Goal: Entertainment & Leisure: Consume media (video, audio)

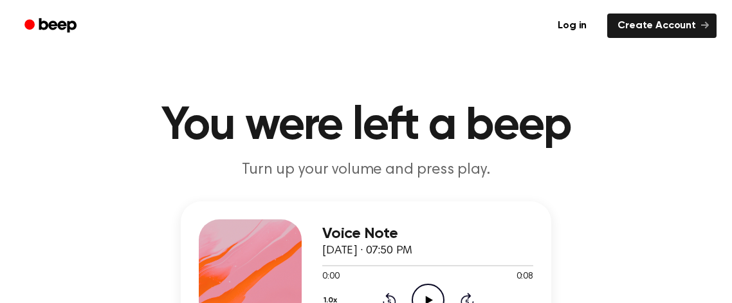
click at [423, 289] on icon "Play Audio" at bounding box center [428, 300] width 33 height 33
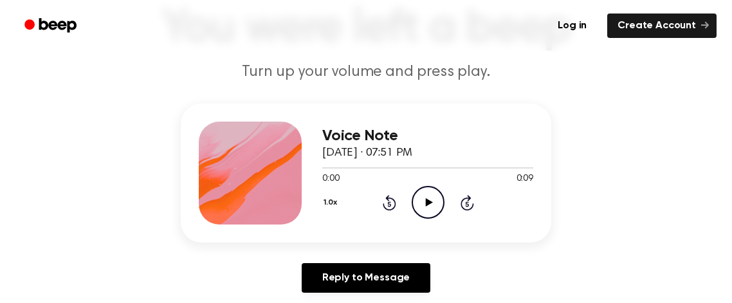
scroll to position [129, 0]
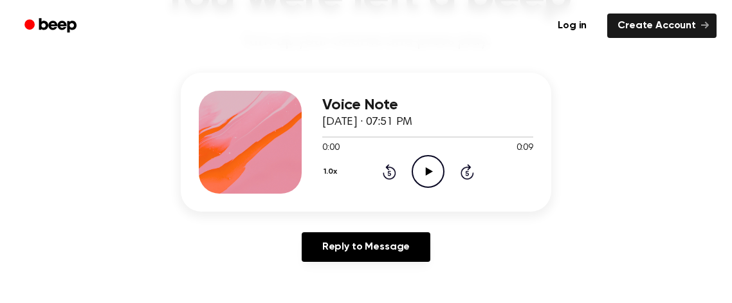
click at [431, 168] on icon "Play Audio" at bounding box center [428, 171] width 33 height 33
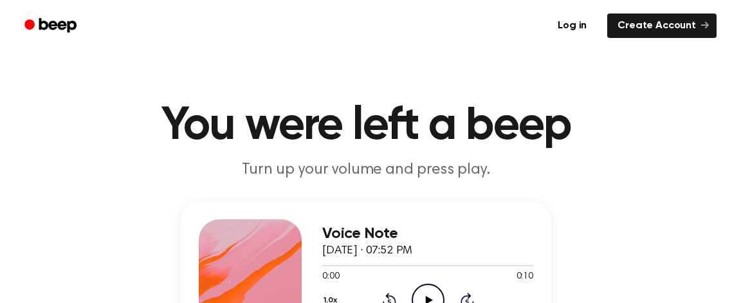
click at [430, 294] on icon "Play Audio" at bounding box center [428, 300] width 33 height 33
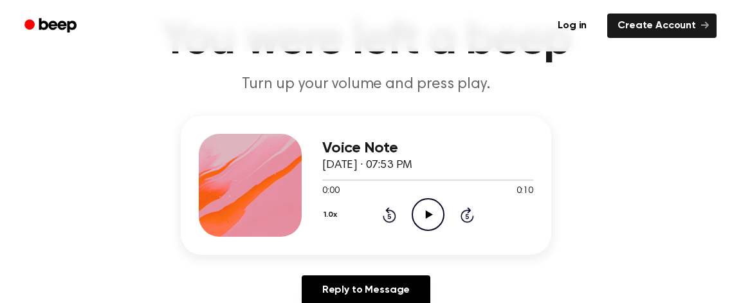
scroll to position [86, 0]
click at [429, 208] on icon "Play Audio" at bounding box center [428, 213] width 33 height 33
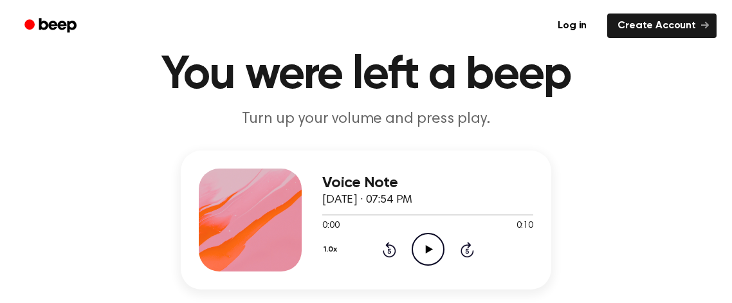
scroll to position [68, 0]
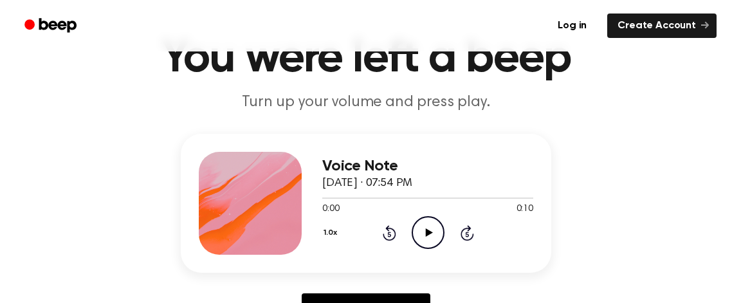
click at [428, 233] on icon at bounding box center [428, 232] width 7 height 8
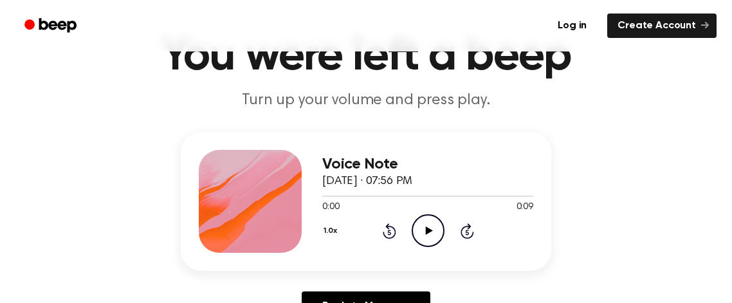
click at [429, 227] on icon "Play Audio" at bounding box center [428, 230] width 33 height 33
click at [430, 228] on icon "Play Audio" at bounding box center [428, 230] width 33 height 33
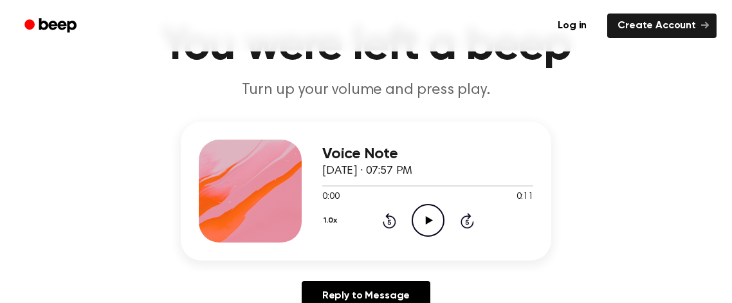
scroll to position [123, 0]
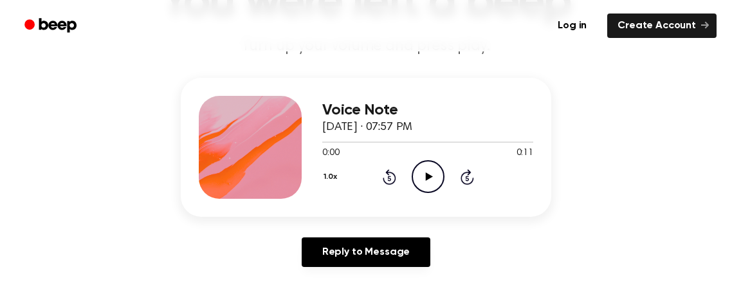
click at [437, 176] on icon "Play Audio" at bounding box center [428, 176] width 33 height 33
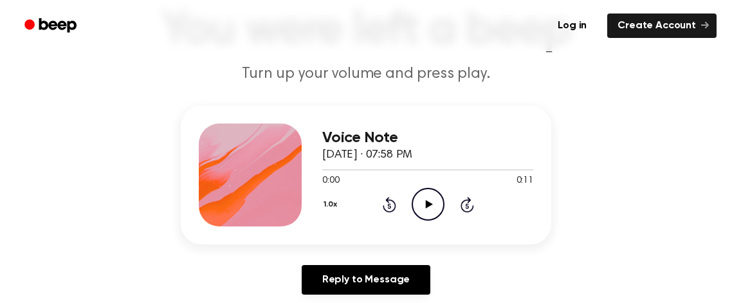
click at [436, 198] on icon "Play Audio" at bounding box center [428, 204] width 33 height 33
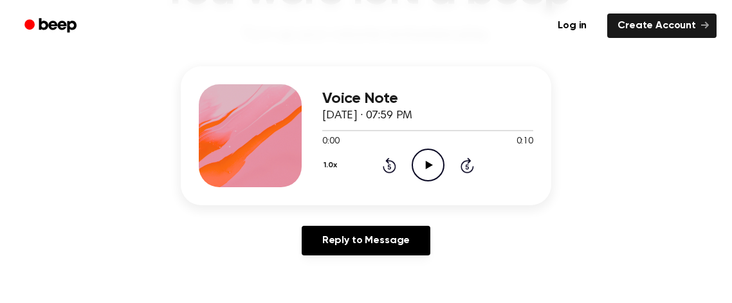
click at [423, 176] on icon "Play Audio" at bounding box center [428, 165] width 33 height 33
click at [439, 172] on icon "Pause Audio" at bounding box center [428, 165] width 33 height 33
click at [431, 161] on icon "Play Audio" at bounding box center [428, 165] width 33 height 33
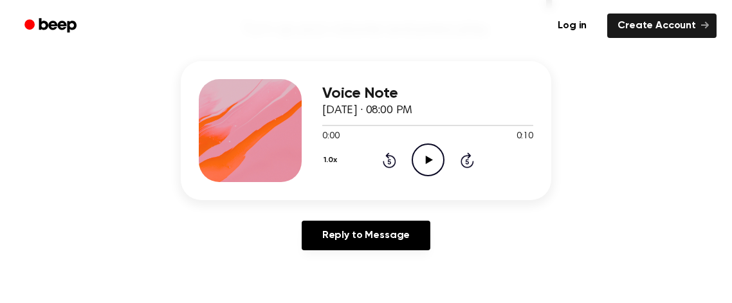
scroll to position [141, 0]
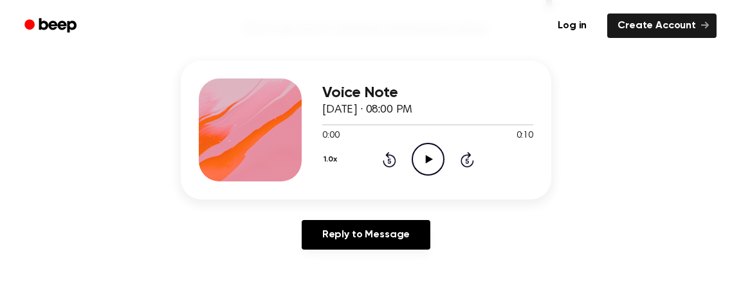
click at [430, 162] on icon "Play Audio" at bounding box center [428, 159] width 33 height 33
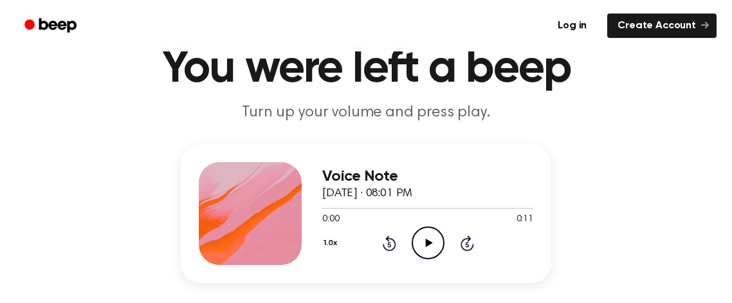
scroll to position [91, 0]
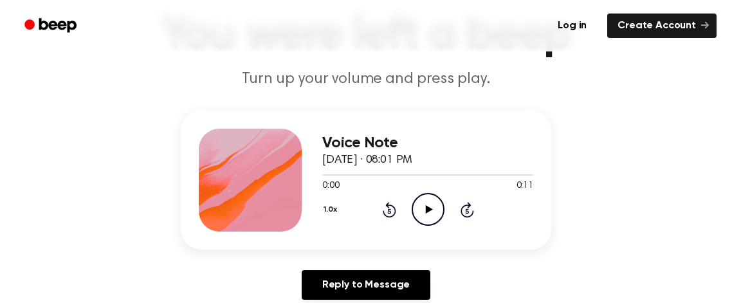
click at [441, 210] on icon "Play Audio" at bounding box center [428, 209] width 33 height 33
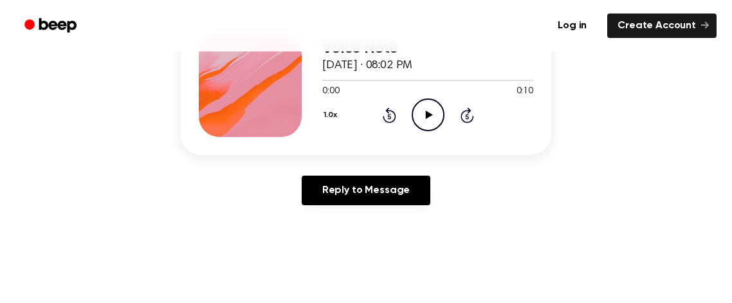
scroll to position [187, 0]
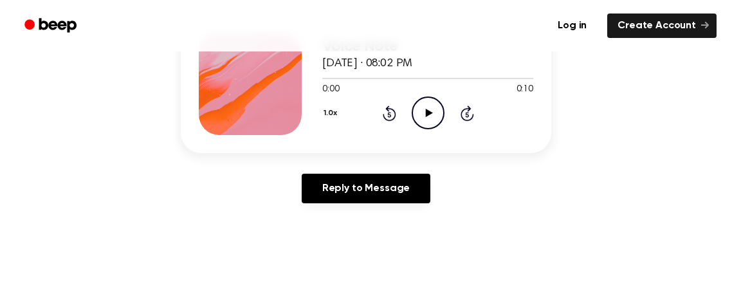
click at [434, 105] on icon "Play Audio" at bounding box center [428, 112] width 33 height 33
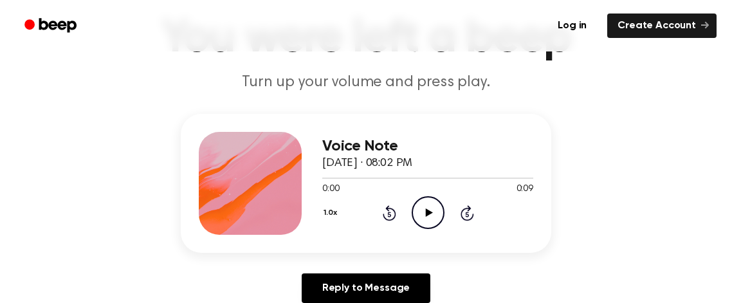
scroll to position [89, 0]
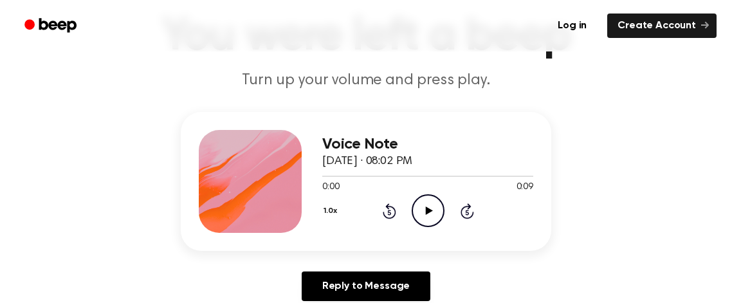
click at [432, 211] on icon "Play Audio" at bounding box center [428, 210] width 33 height 33
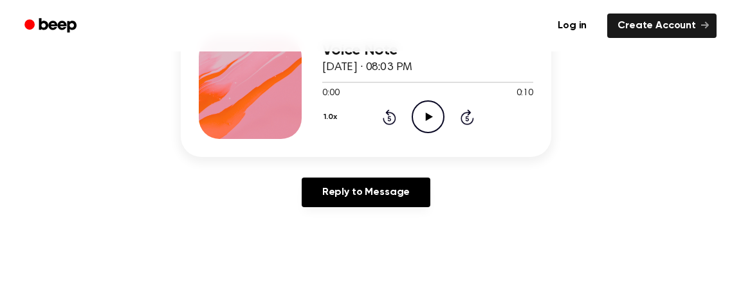
scroll to position [184, 0]
click at [429, 117] on icon at bounding box center [428, 116] width 7 height 8
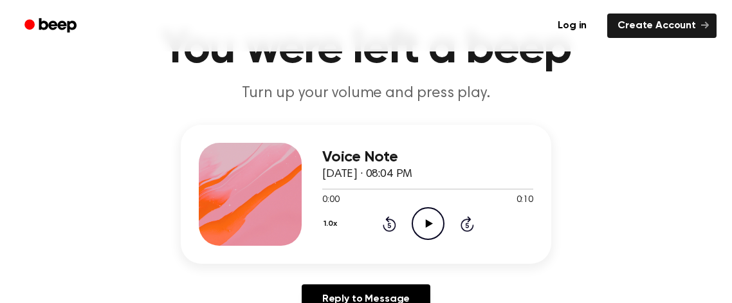
click at [437, 212] on icon "Play Audio" at bounding box center [428, 223] width 33 height 33
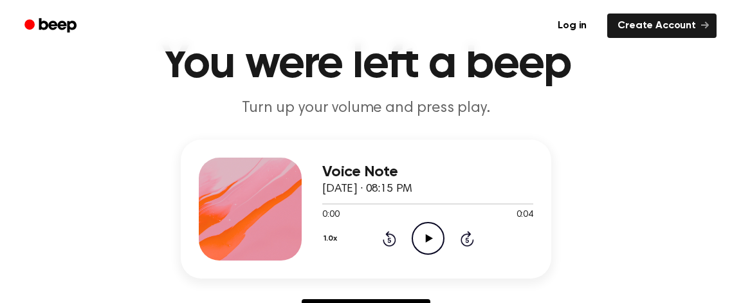
scroll to position [66, 0]
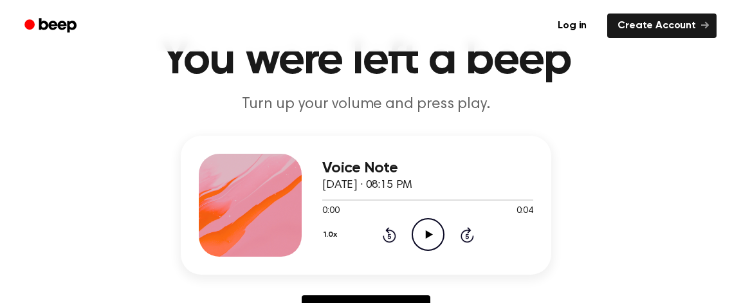
click at [439, 231] on icon "Play Audio" at bounding box center [428, 234] width 33 height 33
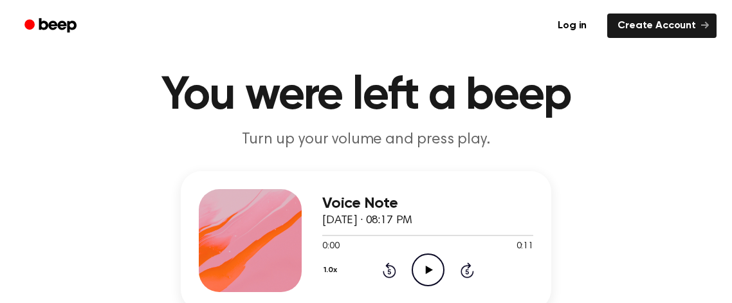
scroll to position [44, 0]
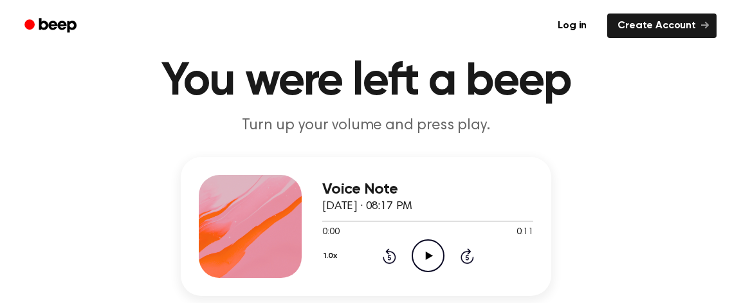
click at [445, 262] on div "1.0x Rewind 5 seconds Play Audio Skip 5 seconds" at bounding box center [427, 255] width 211 height 33
click at [431, 254] on icon "Play Audio" at bounding box center [428, 255] width 33 height 33
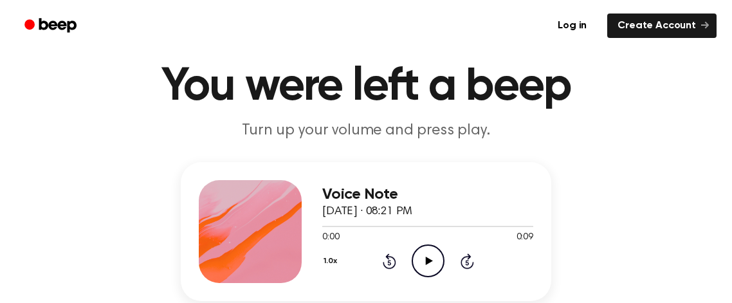
scroll to position [64, 0]
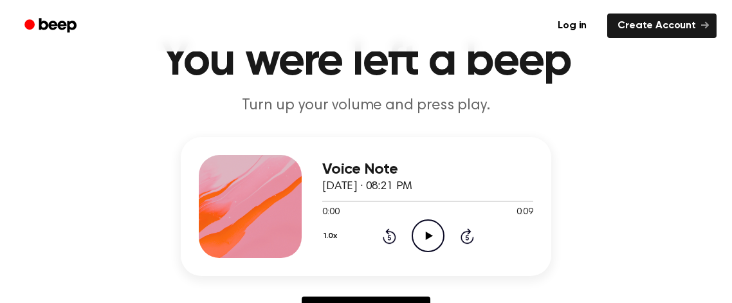
click at [429, 239] on icon "Play Audio" at bounding box center [428, 235] width 33 height 33
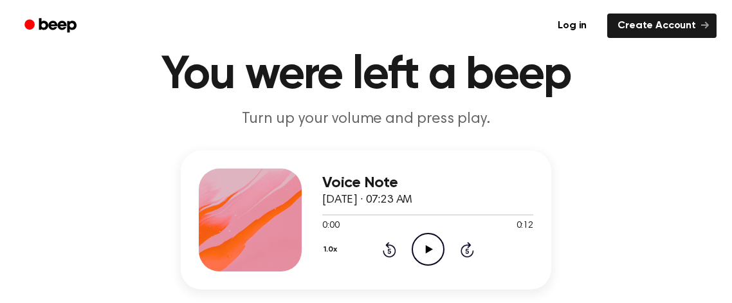
click at [426, 255] on icon "Play Audio" at bounding box center [428, 249] width 33 height 33
